Goal: Information Seeking & Learning: Learn about a topic

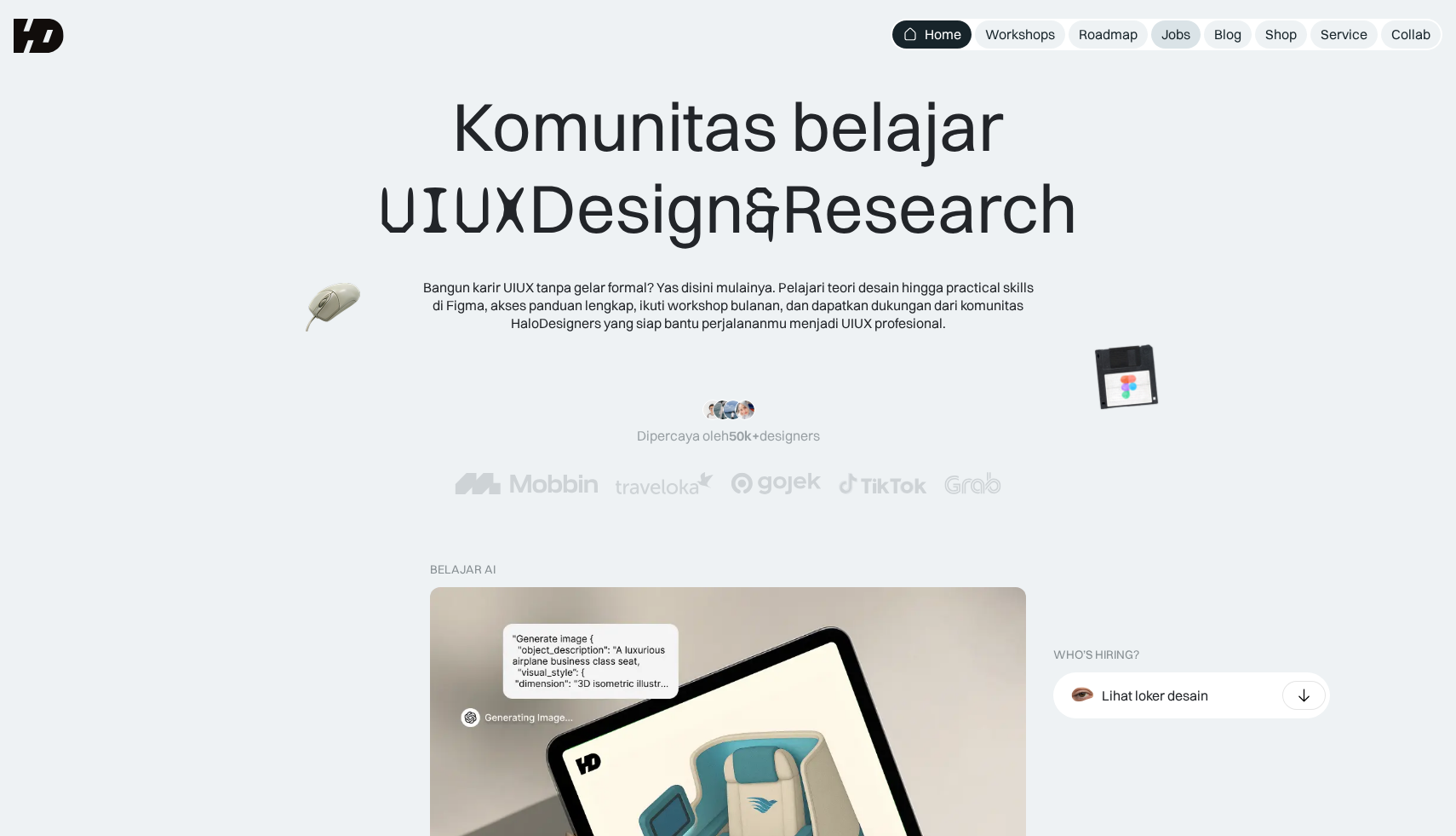
click at [1171, 30] on div "Jobs" at bounding box center [1176, 35] width 29 height 18
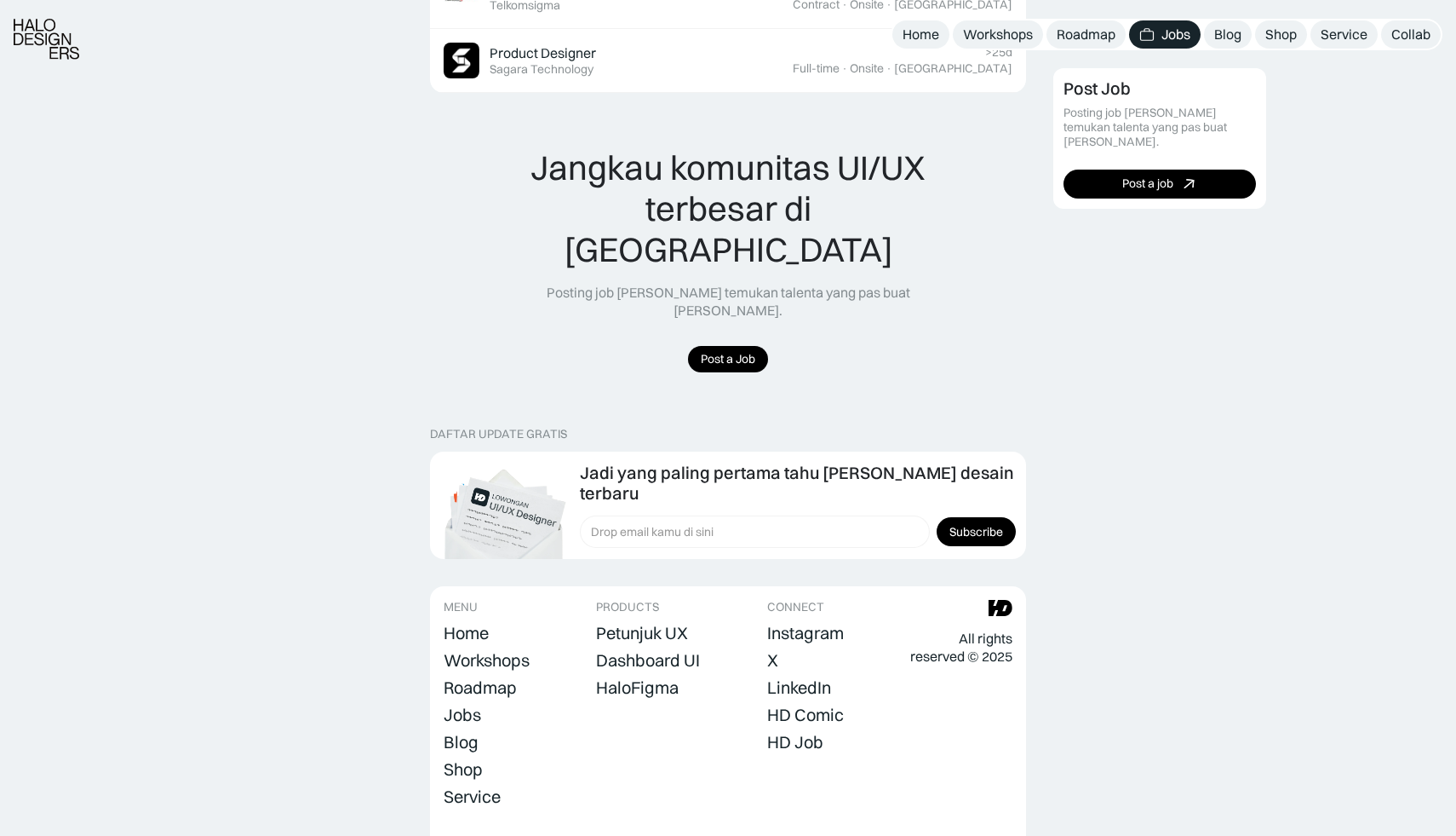
scroll to position [1685, 0]
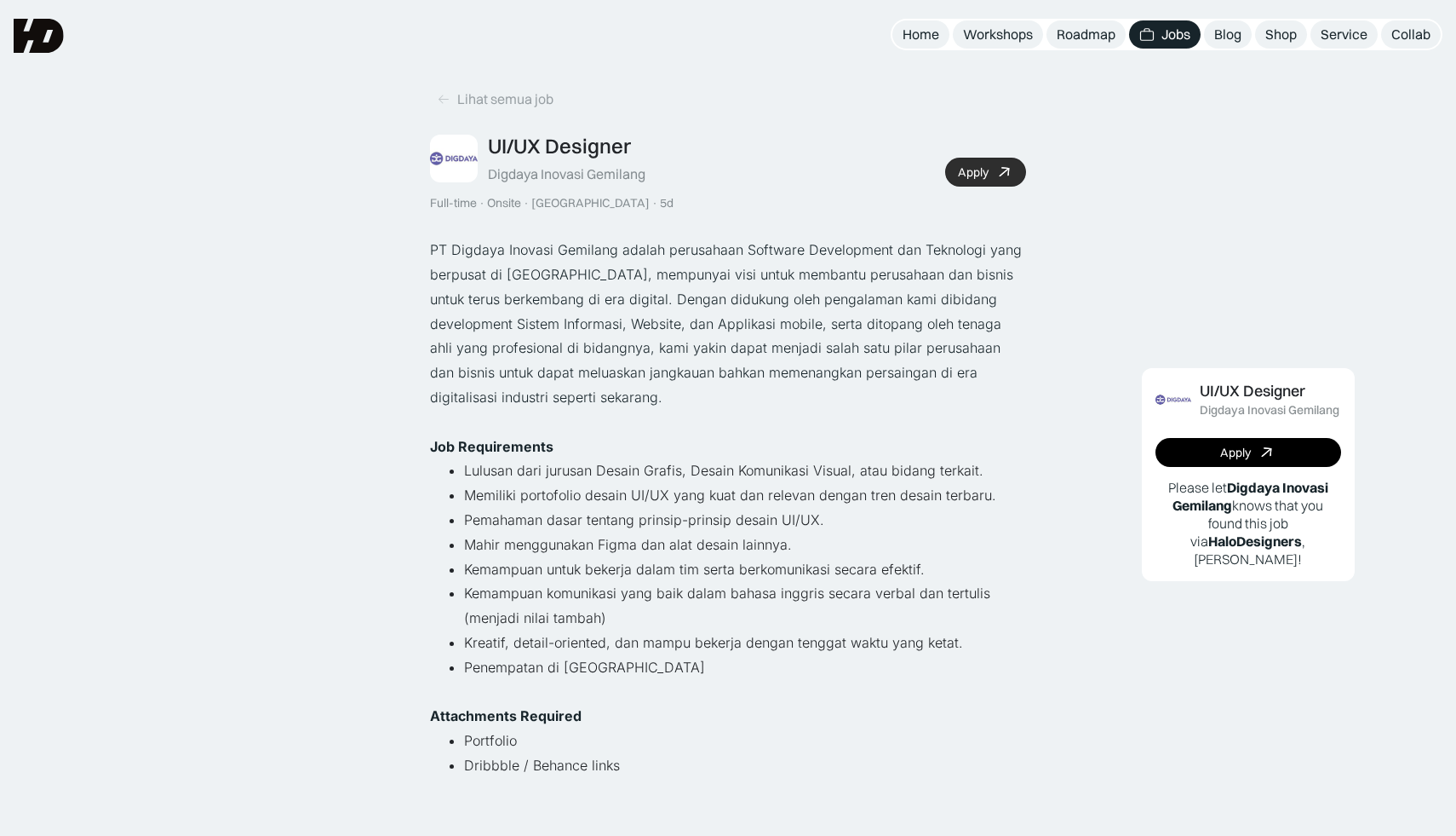
click at [993, 167] on link "Apply" at bounding box center [985, 172] width 81 height 29
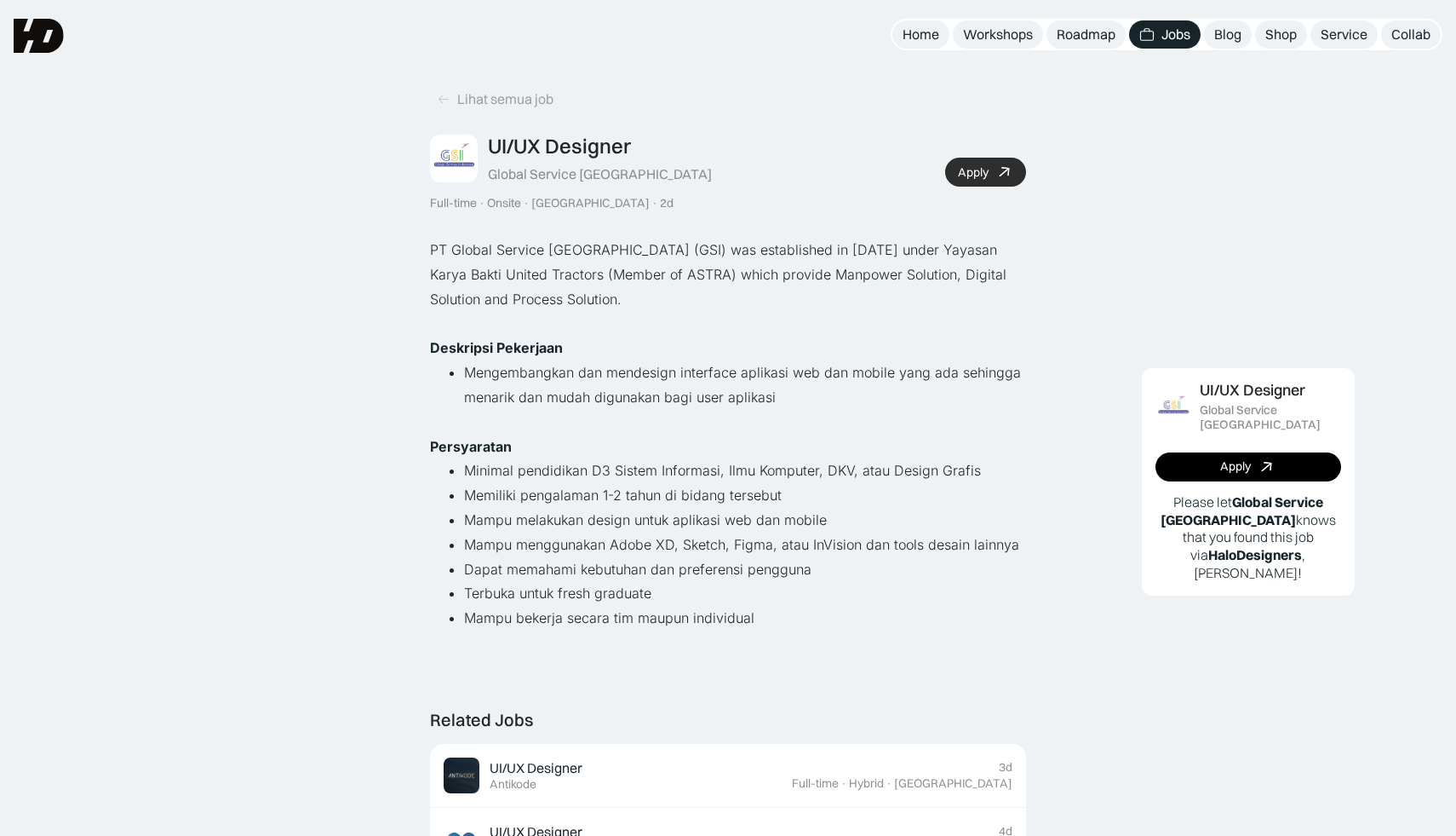
click at [982, 169] on div "Apply" at bounding box center [974, 173] width 30 height 14
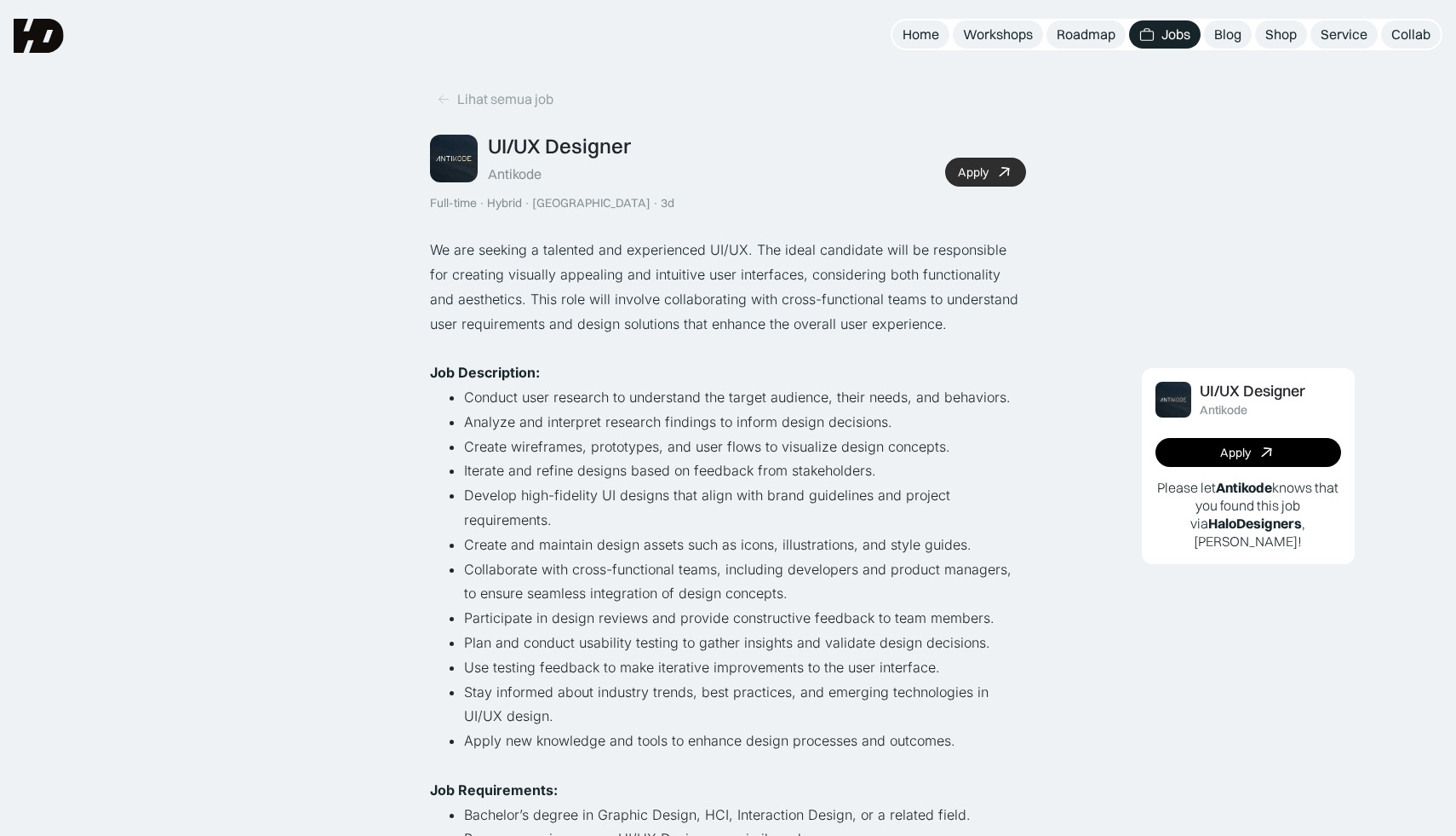
click at [1005, 167] on icon at bounding box center [1005, 173] width 25 height 25
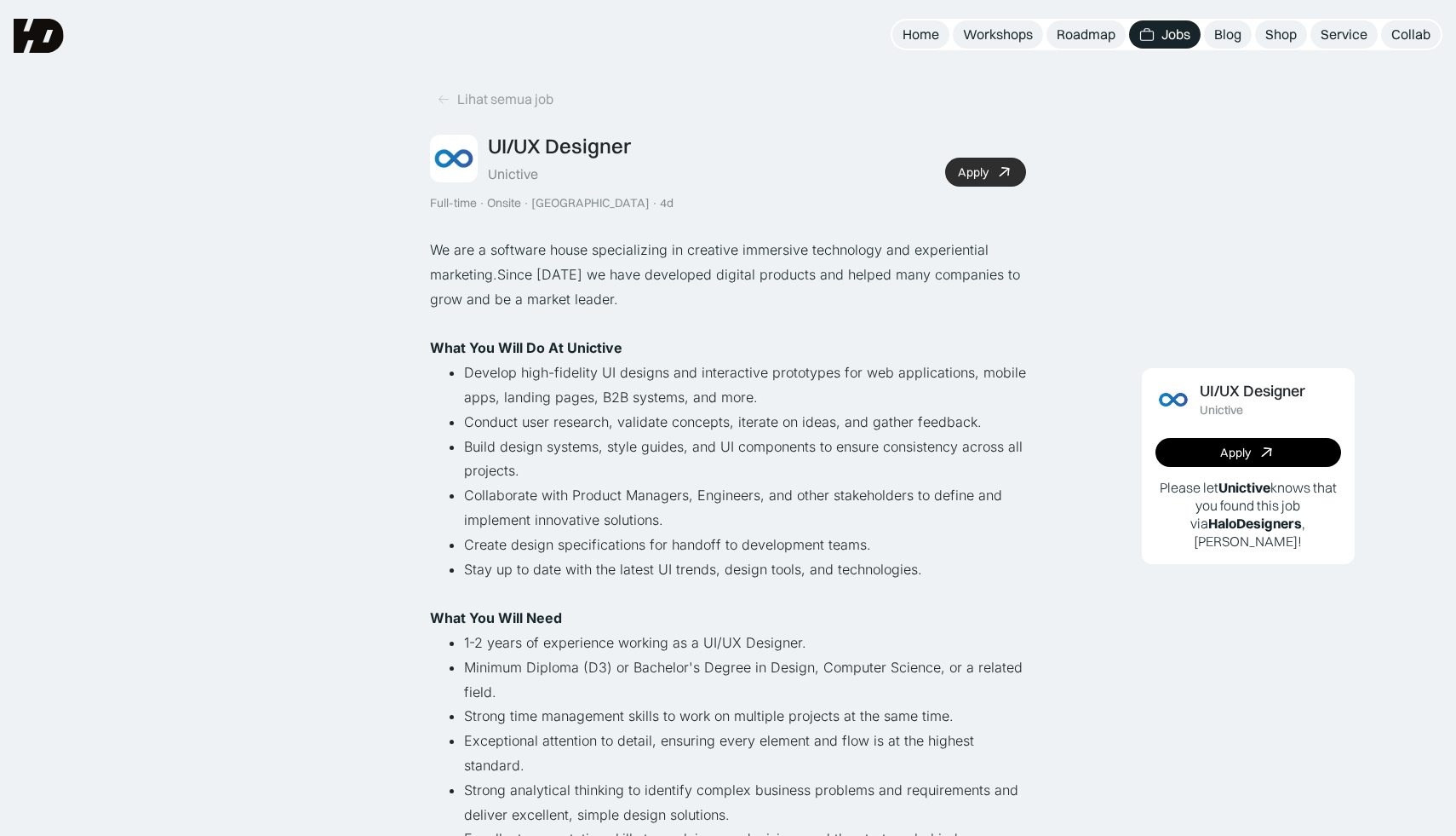
click at [967, 175] on div "Apply" at bounding box center [974, 173] width 30 height 14
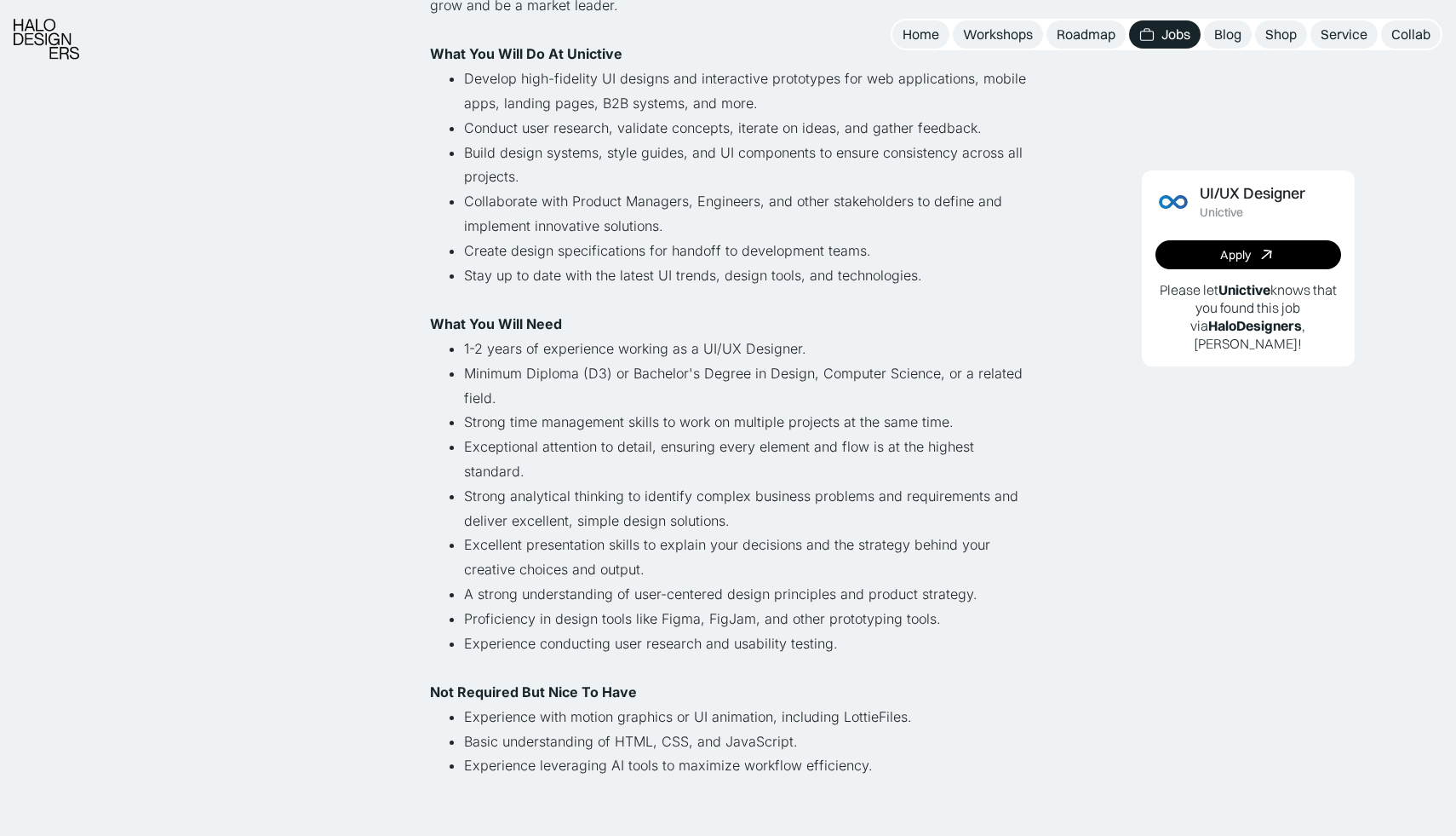
scroll to position [296, 0]
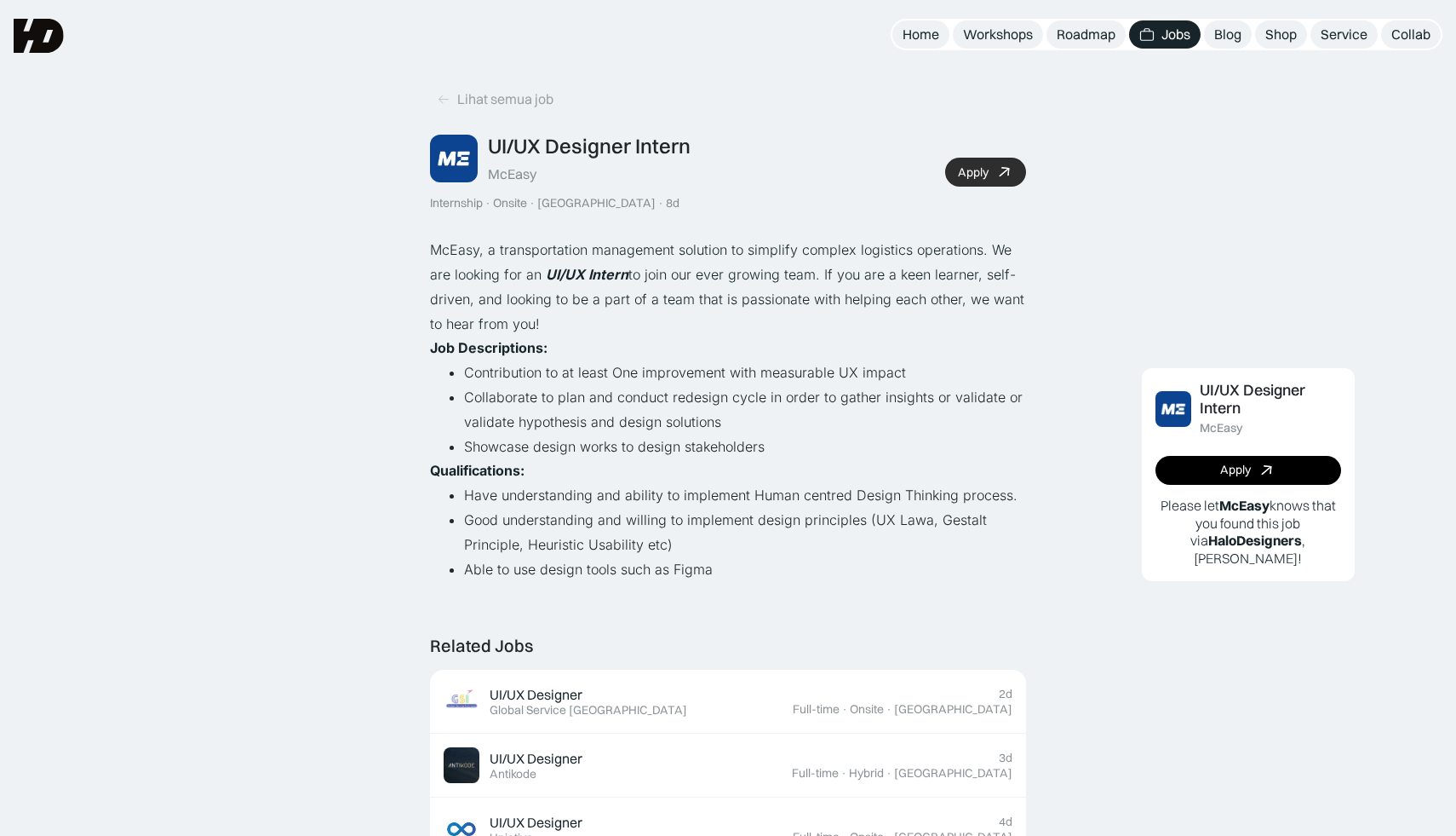
click at [976, 167] on div "Apply" at bounding box center [974, 173] width 30 height 14
